Goal: Information Seeking & Learning: Learn about a topic

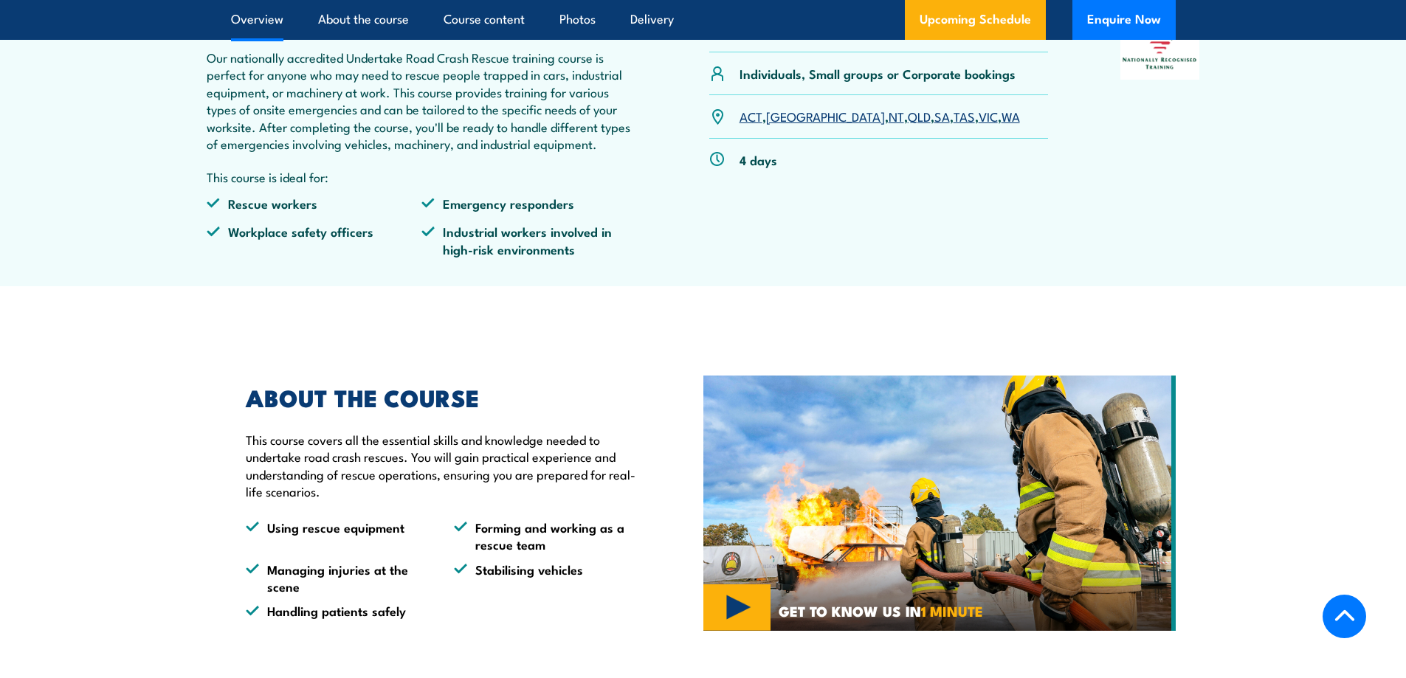
scroll to position [369, 0]
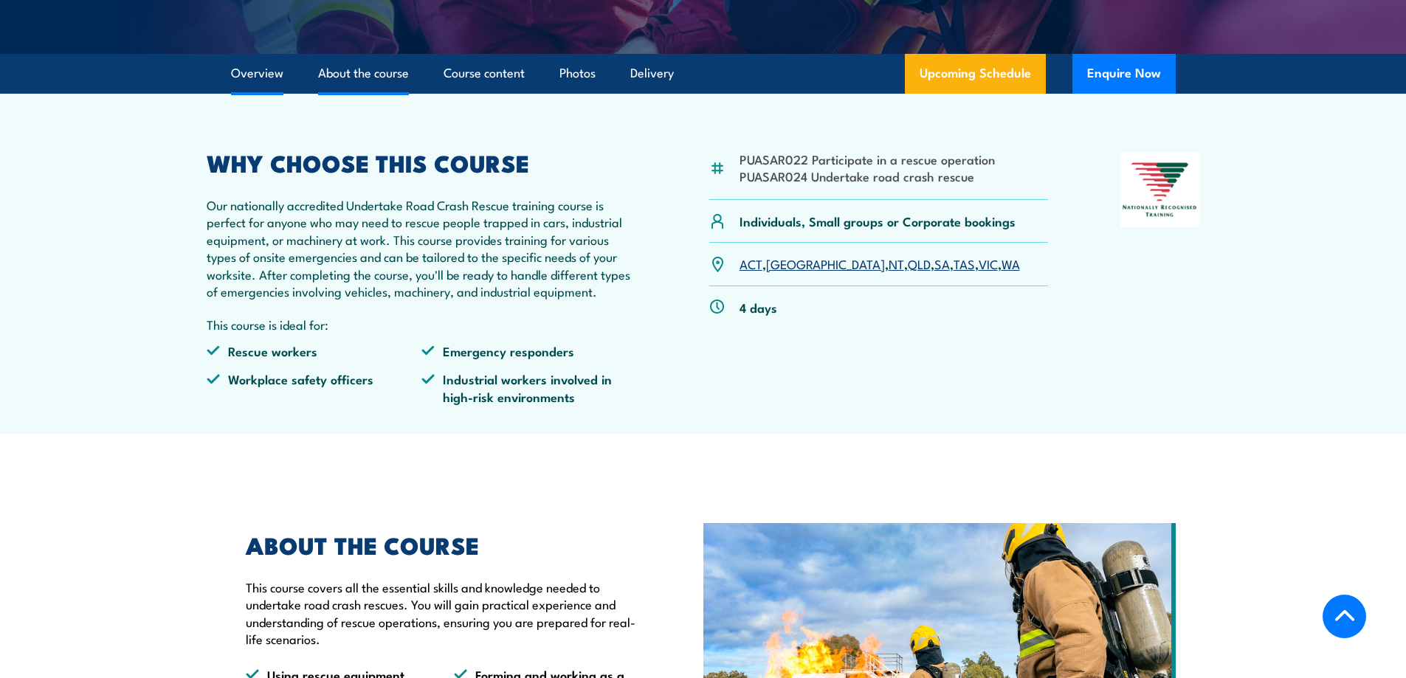
click at [382, 78] on link "About the course" at bounding box center [363, 73] width 91 height 39
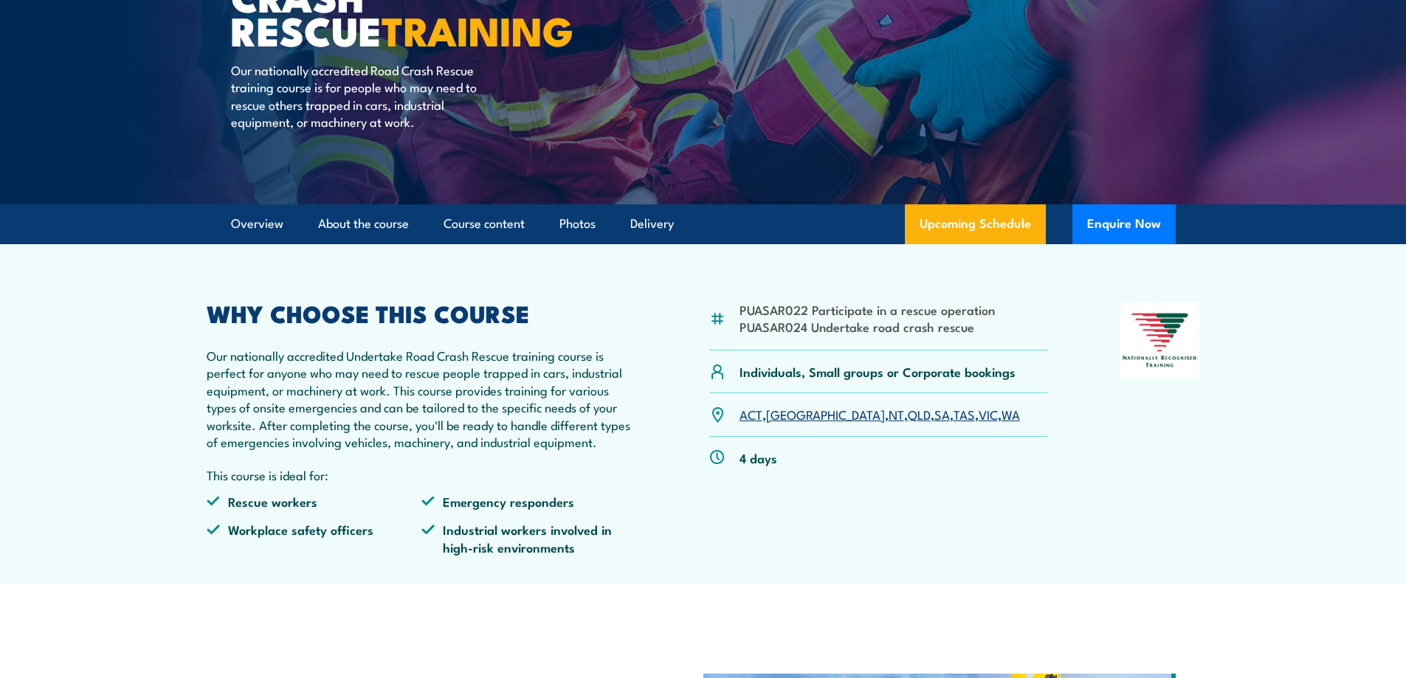
scroll to position [184, 0]
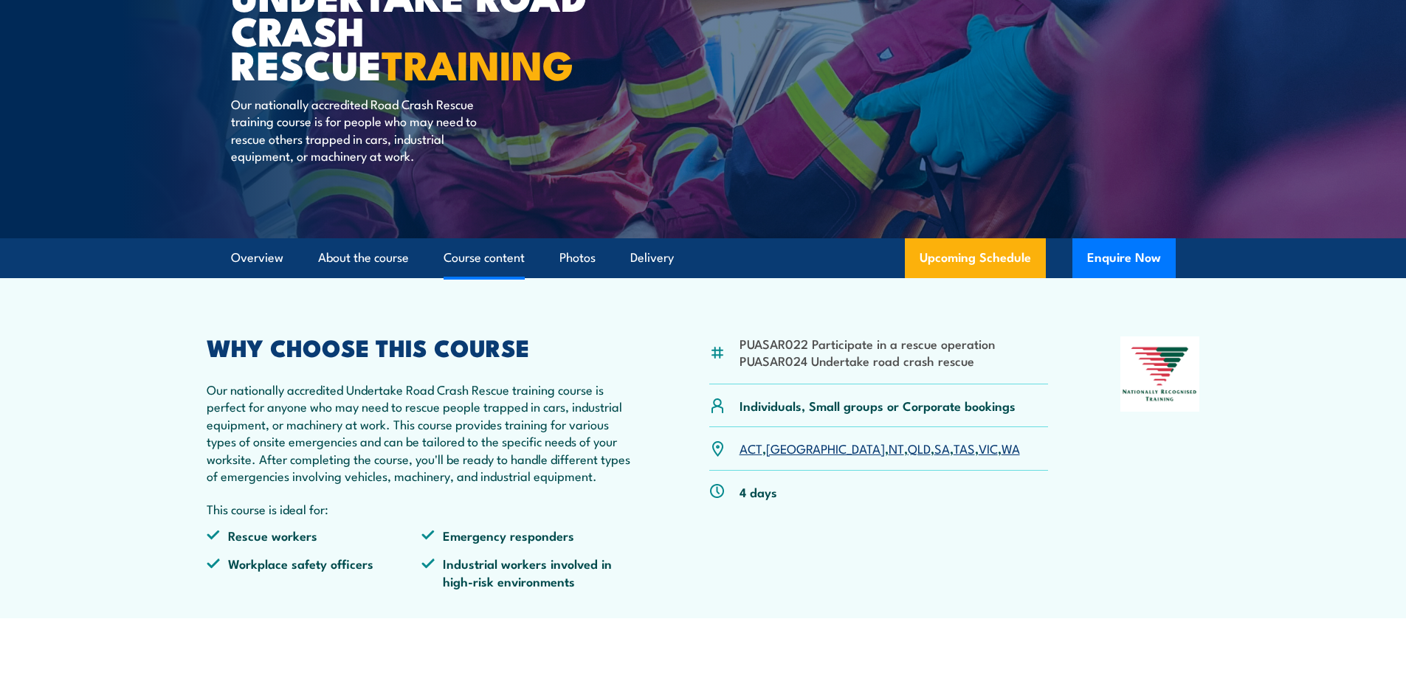
click at [486, 259] on link "Course content" at bounding box center [484, 257] width 81 height 39
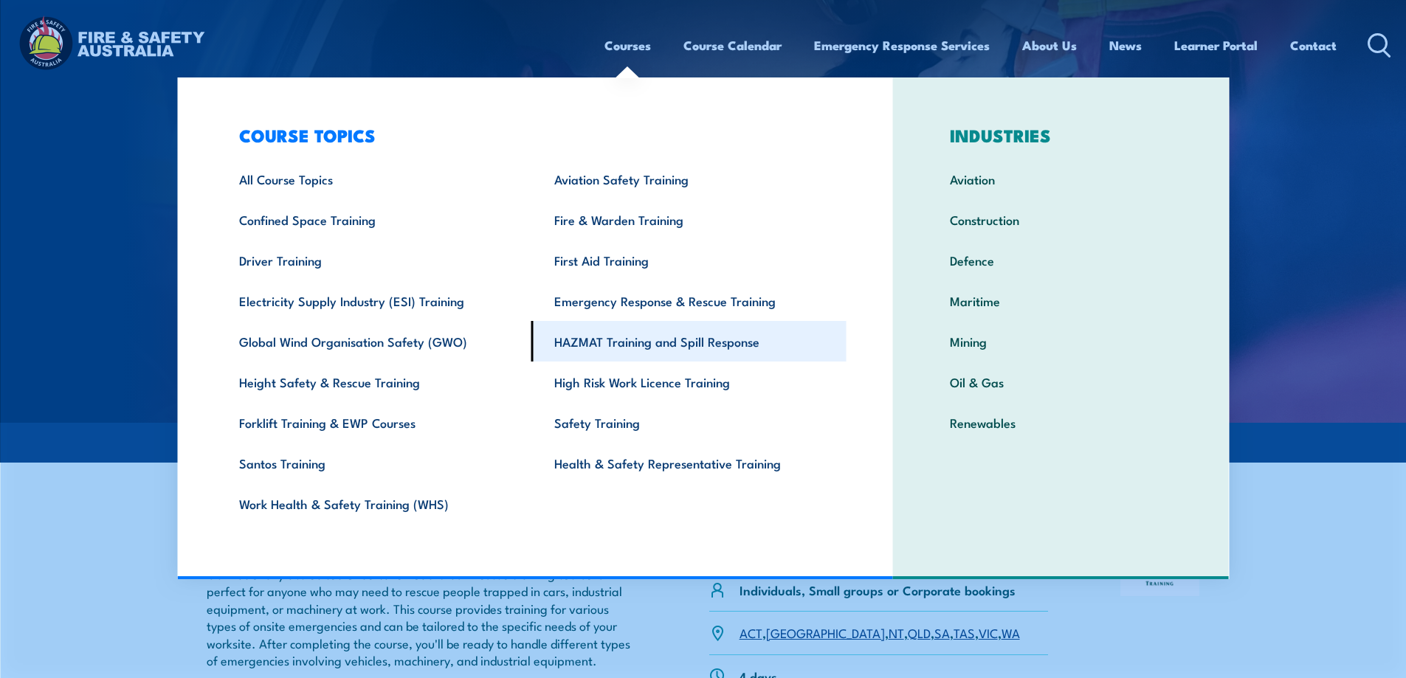
click at [611, 342] on link "HAZMAT Training and Spill Response" at bounding box center [688, 341] width 315 height 41
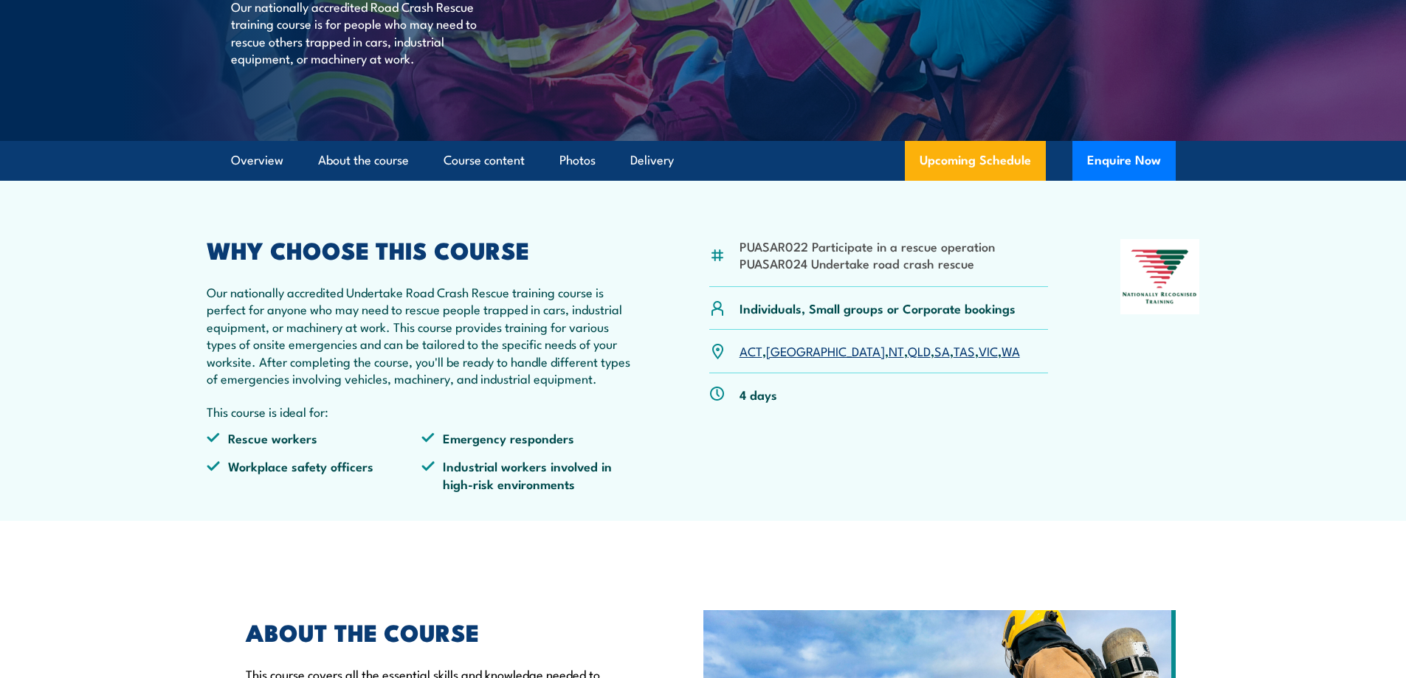
scroll to position [35, 0]
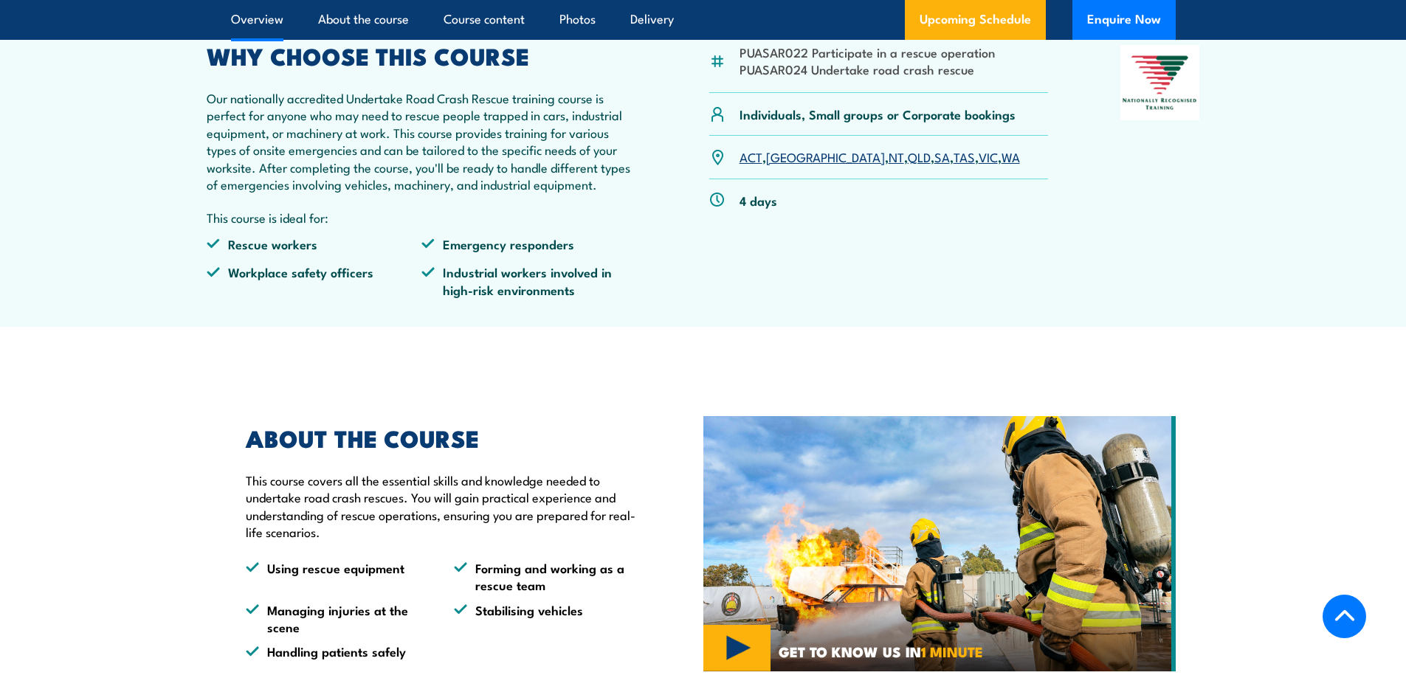
scroll to position [477, 0]
